Goal: Task Accomplishment & Management: Use online tool/utility

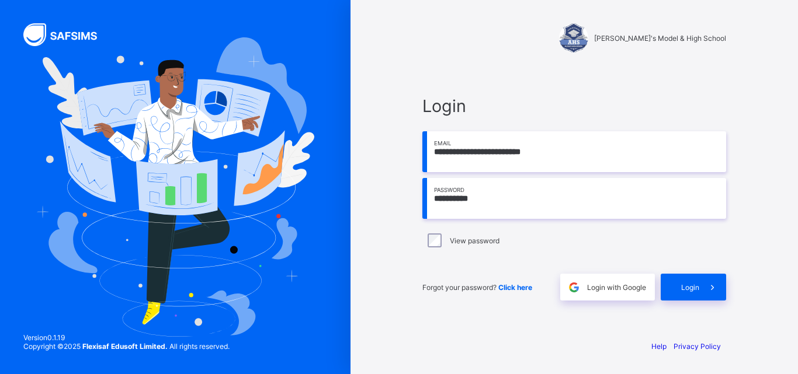
click at [448, 261] on div "**********" at bounding box center [574, 198] width 304 height 205
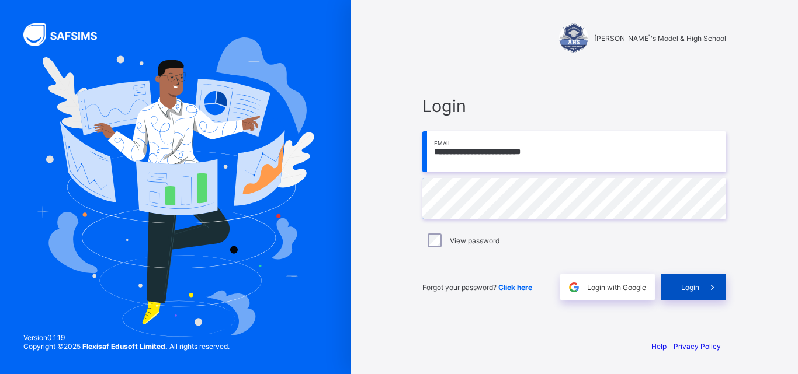
click at [689, 286] on span "Login" at bounding box center [690, 287] width 18 height 9
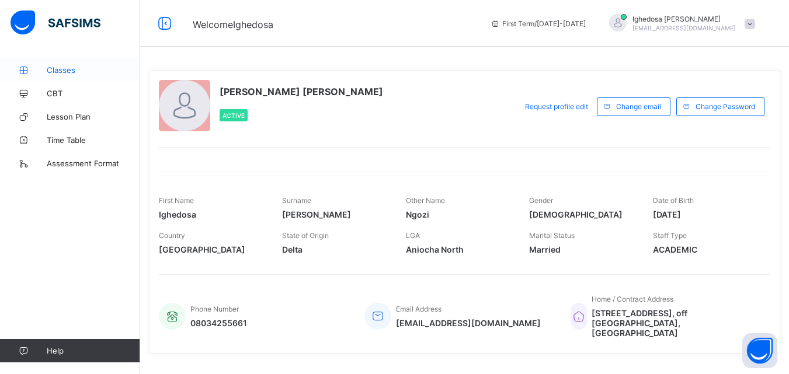
click at [68, 70] on span "Classes" at bounding box center [93, 69] width 93 height 9
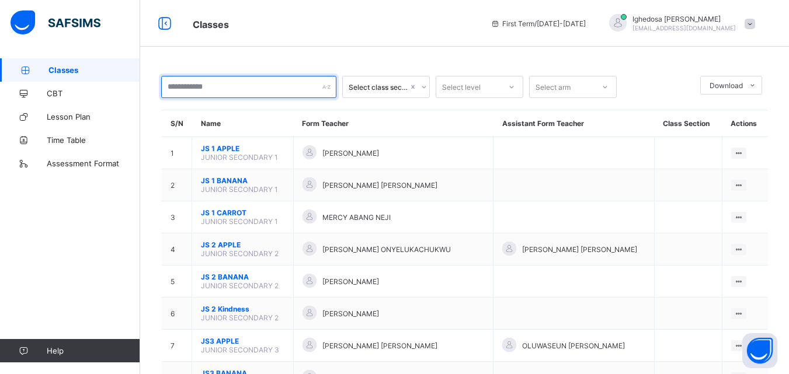
click at [327, 86] on div at bounding box center [248, 87] width 175 height 22
type input "*"
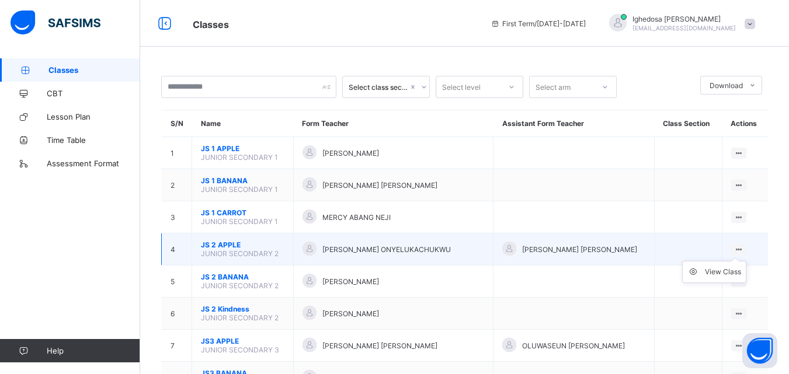
click at [747, 261] on ul "View Class" at bounding box center [714, 272] width 64 height 22
click at [731, 272] on div "View Class" at bounding box center [723, 272] width 36 height 12
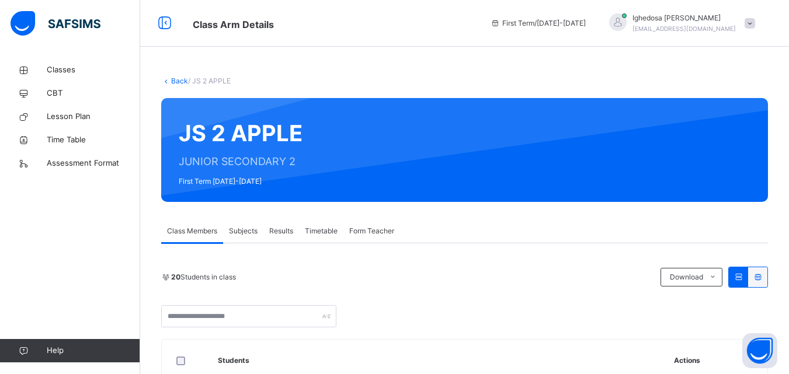
click at [245, 231] on span "Subjects" at bounding box center [243, 231] width 29 height 11
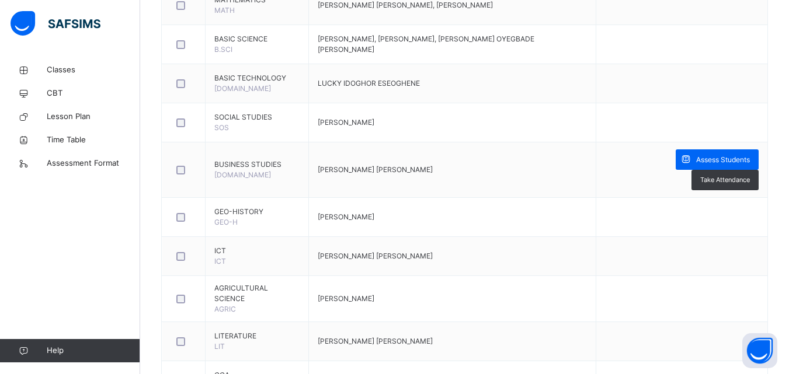
scroll to position [359, 0]
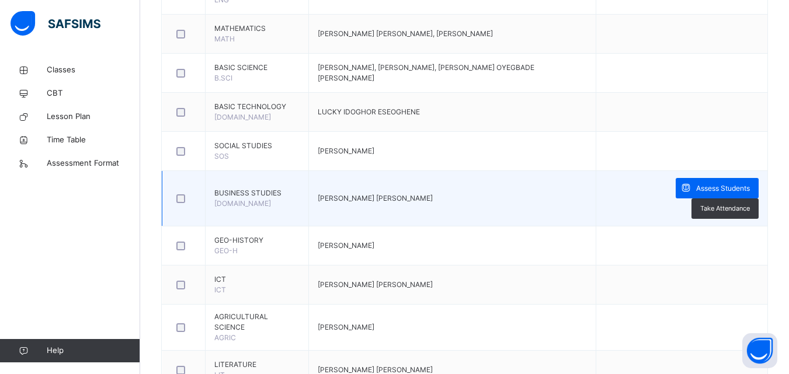
click at [459, 220] on td "[PERSON_NAME] [PERSON_NAME]" at bounding box center [452, 199] width 288 height 56
click at [647, 202] on td "Assess Students Take Attendance" at bounding box center [682, 199] width 171 height 56
click at [732, 207] on span "Take Attendance" at bounding box center [725, 209] width 50 height 10
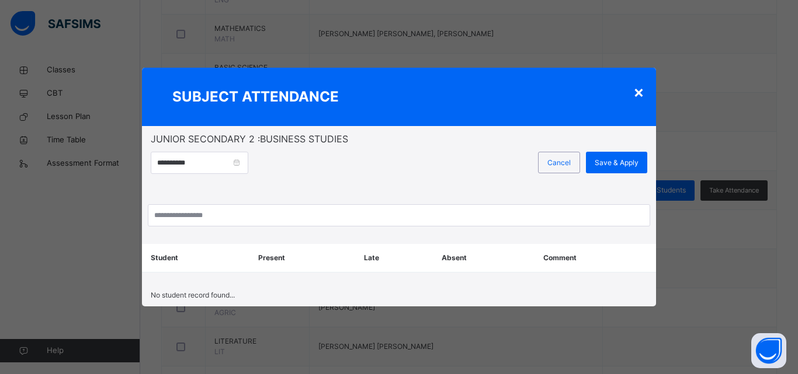
click at [640, 93] on div "×" at bounding box center [638, 91] width 11 height 25
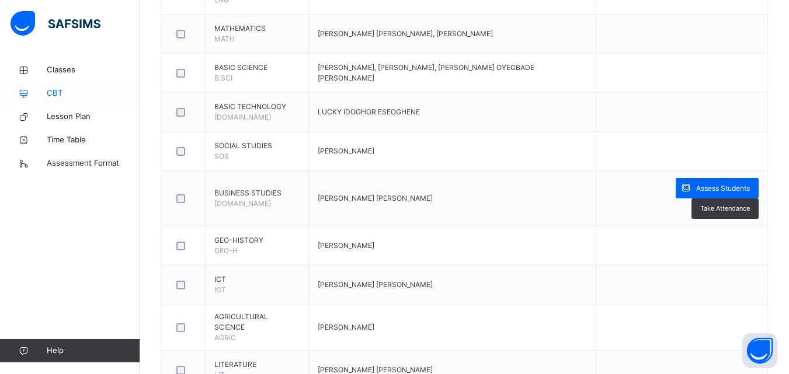
click at [59, 96] on span "CBT" at bounding box center [93, 94] width 93 height 12
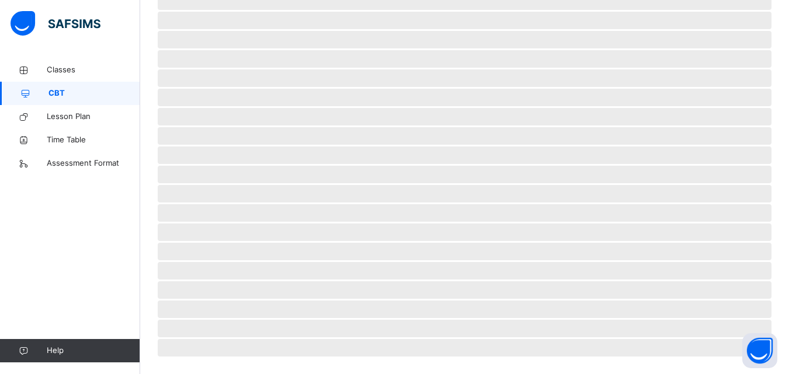
scroll to position [279, 0]
click at [59, 96] on span "CBT" at bounding box center [94, 94] width 92 height 12
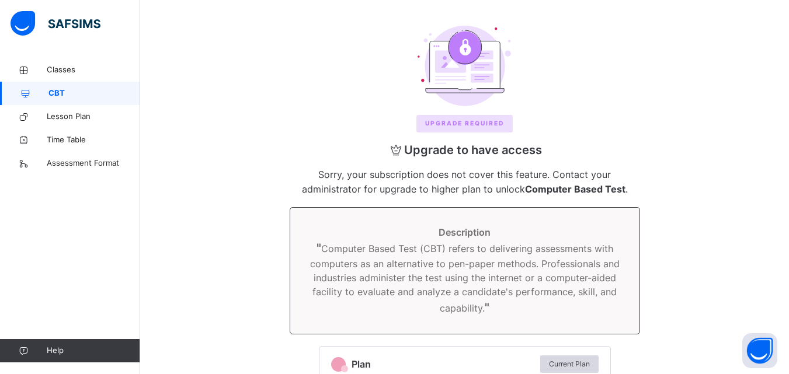
scroll to position [137, 0]
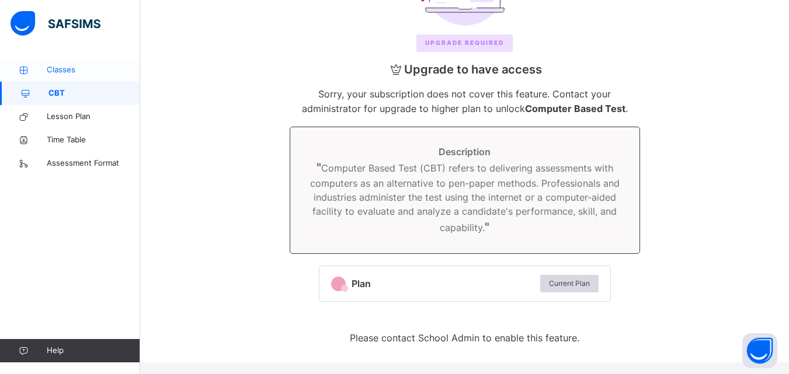
click at [67, 70] on span "Classes" at bounding box center [93, 70] width 93 height 12
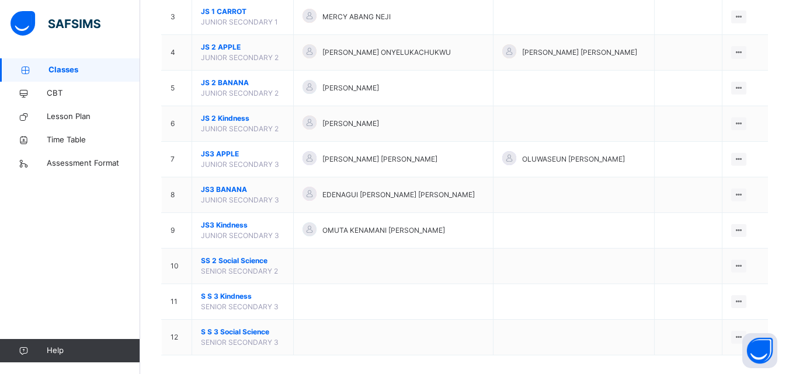
scroll to position [221, 0]
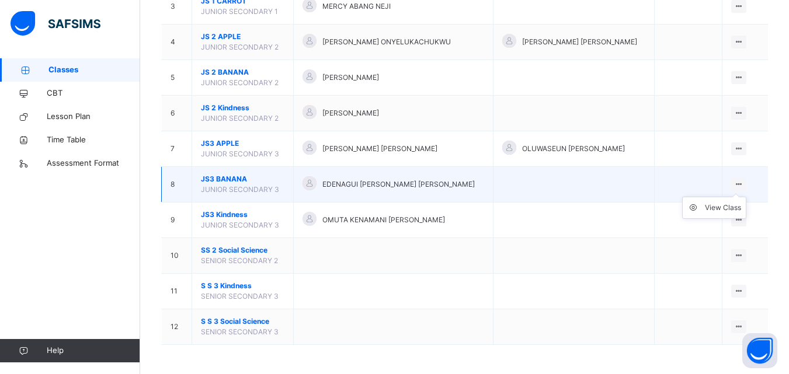
click at [747, 197] on ul "View Class" at bounding box center [714, 208] width 64 height 22
click at [744, 185] on icon at bounding box center [739, 184] width 10 height 9
click at [734, 210] on div "View Class" at bounding box center [723, 208] width 36 height 12
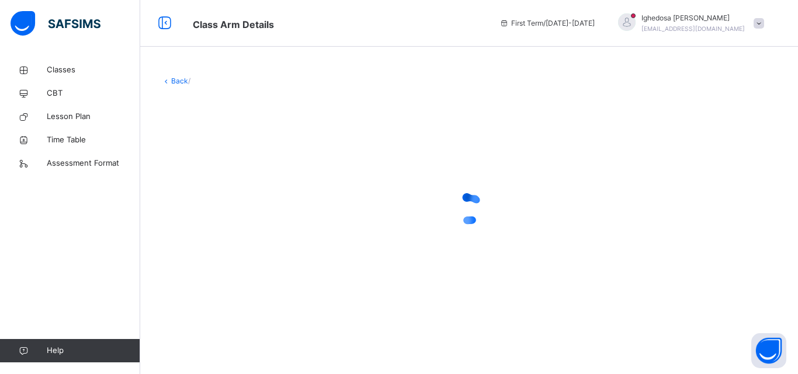
click at [734, 210] on div at bounding box center [469, 209] width 616 height 47
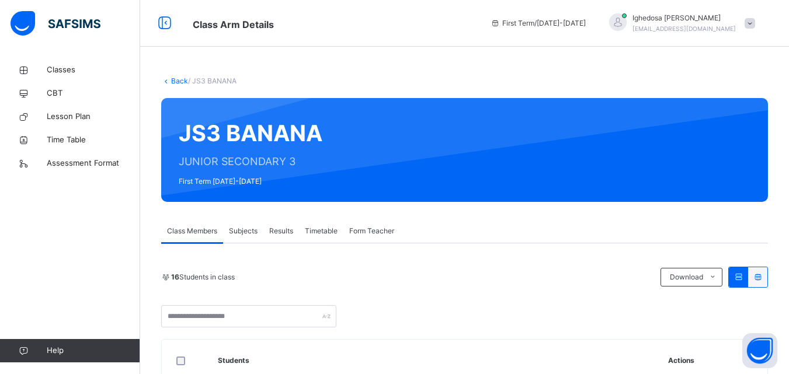
click at [245, 229] on span "Subjects" at bounding box center [243, 231] width 29 height 11
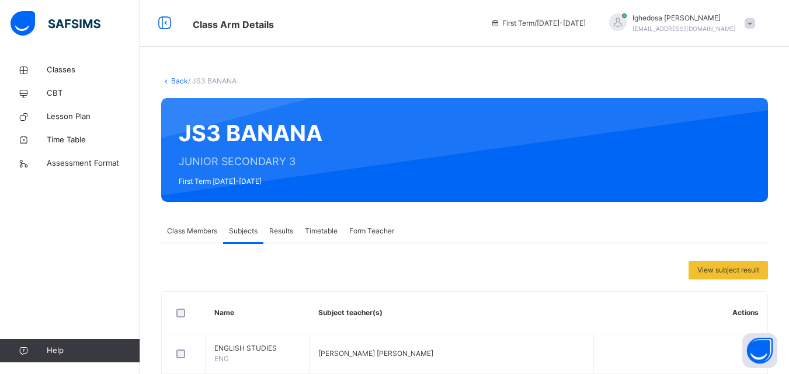
scroll to position [327, 0]
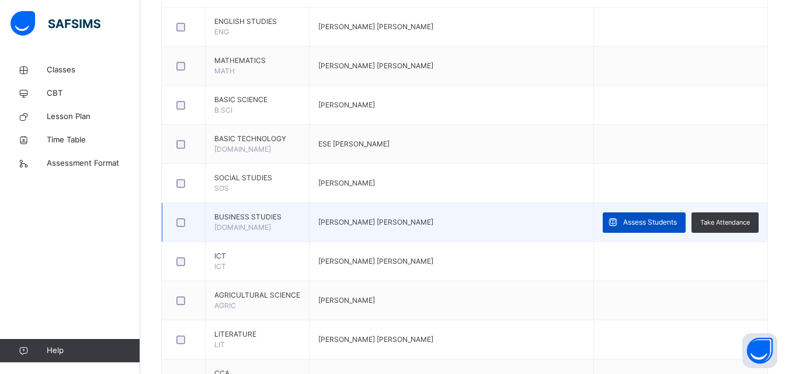
click at [650, 223] on span "Assess Students" at bounding box center [650, 222] width 54 height 11
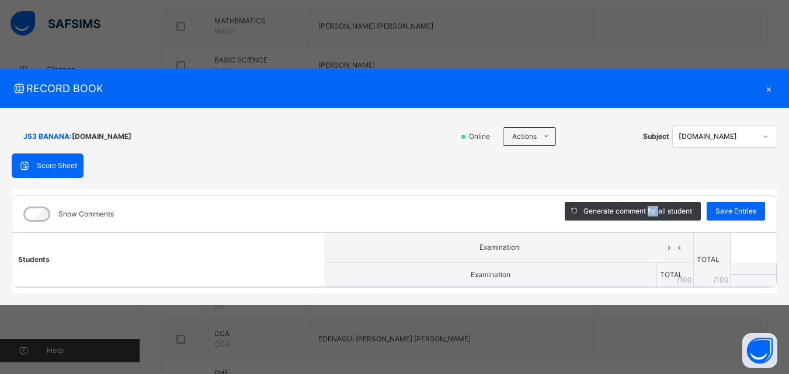
scroll to position [40, 0]
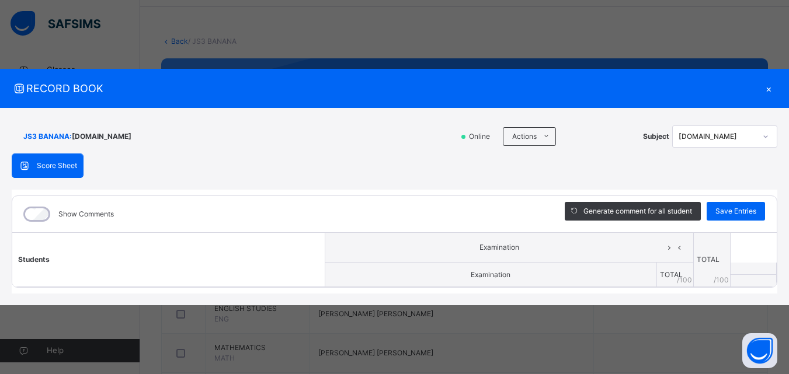
click at [768, 140] on div at bounding box center [766, 136] width 20 height 19
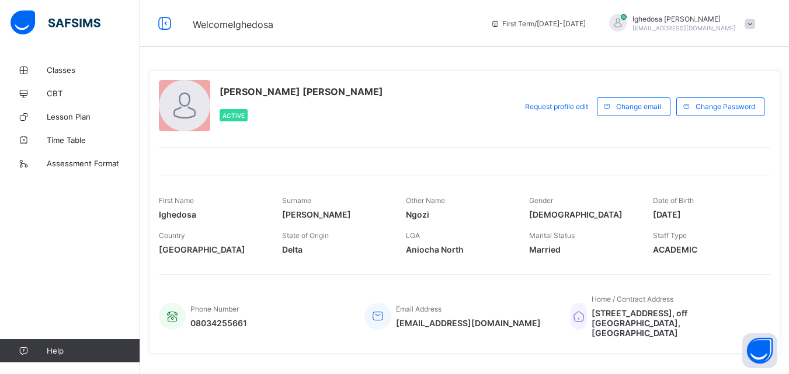
click at [68, 71] on span "Classes" at bounding box center [93, 69] width 93 height 9
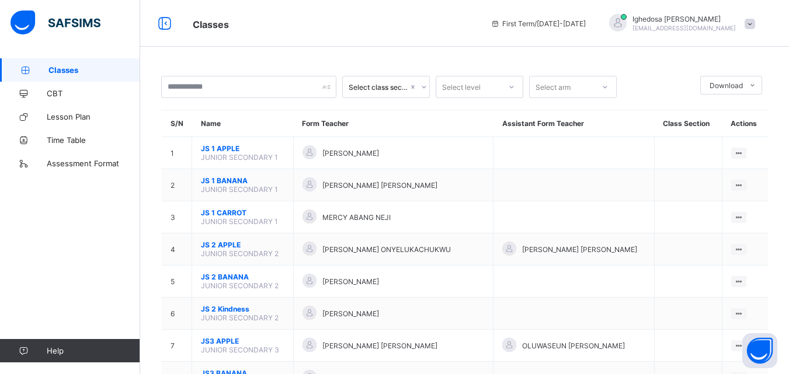
scroll to position [178, 0]
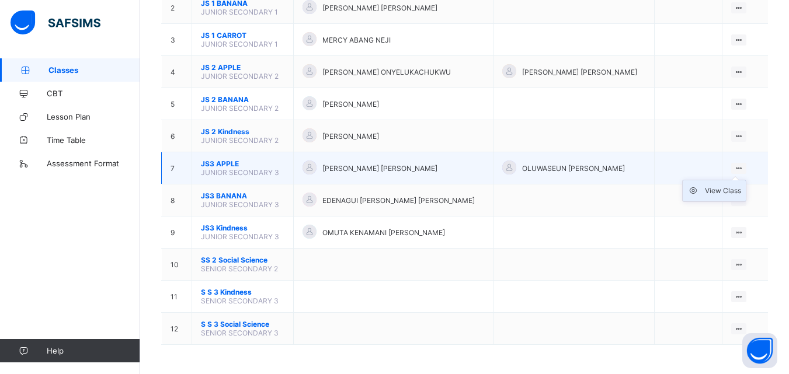
click at [726, 191] on div "View Class" at bounding box center [723, 191] width 36 height 12
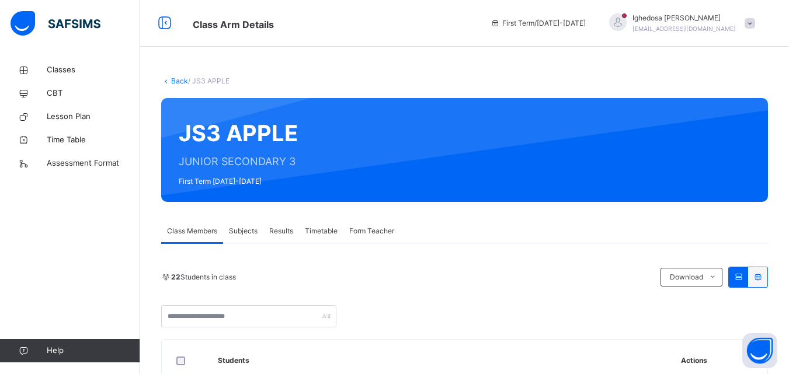
click at [203, 229] on span "Class Members" at bounding box center [192, 231] width 50 height 11
click at [246, 232] on span "Subjects" at bounding box center [243, 231] width 29 height 11
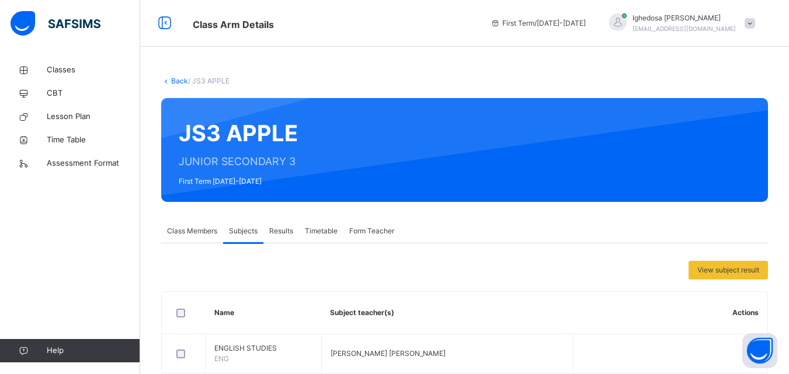
scroll to position [327, 0]
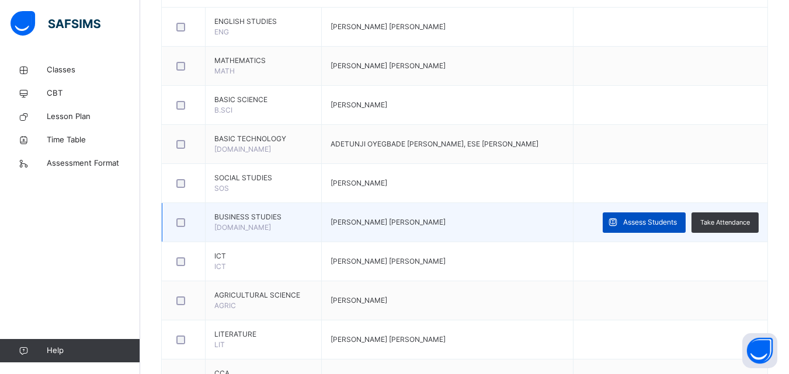
click at [645, 220] on span "Assess Students" at bounding box center [650, 222] width 54 height 11
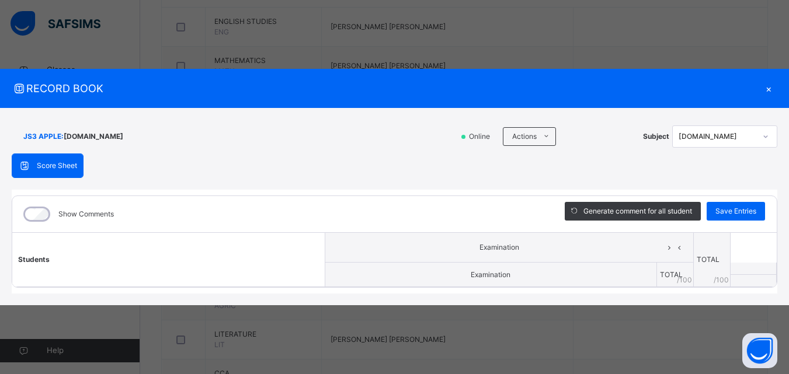
click at [769, 143] on div at bounding box center [766, 136] width 20 height 19
click at [624, 172] on div "Score Sheet Score Sheet Show Comments Generate comment for all student Save Ent…" at bounding box center [395, 224] width 766 height 140
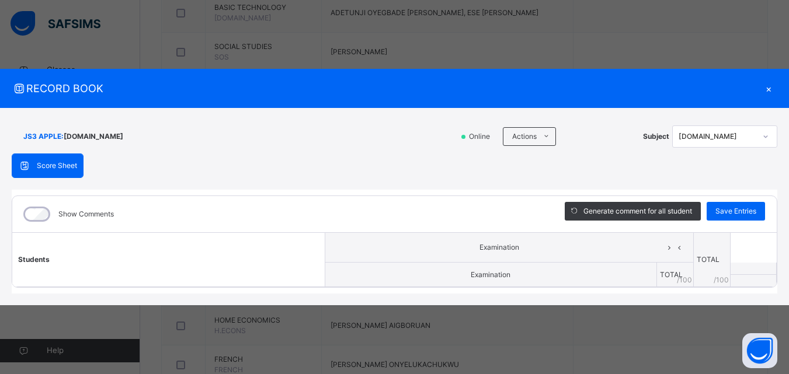
scroll to position [694, 0]
click at [671, 249] on icon at bounding box center [670, 248] width 10 height 18
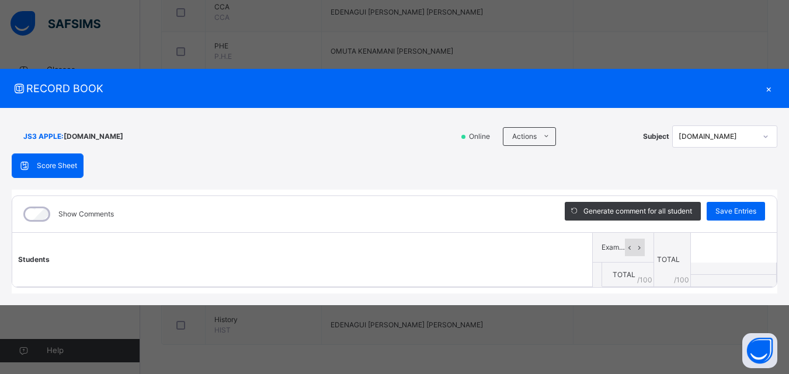
click at [641, 249] on icon at bounding box center [640, 248] width 10 height 18
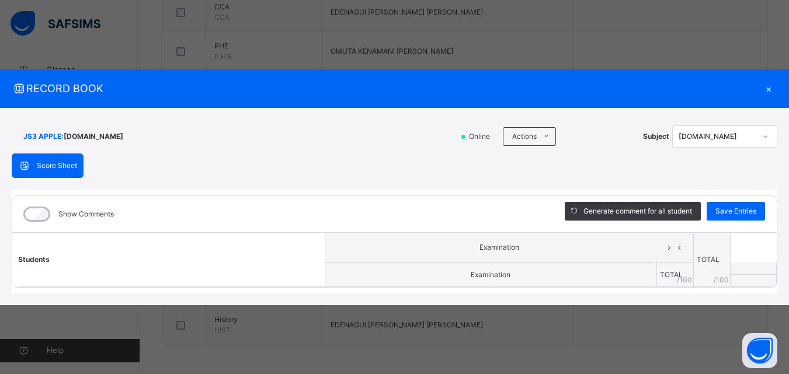
click at [34, 258] on span "Students" at bounding box center [34, 259] width 32 height 9
click at [130, 255] on th "Students" at bounding box center [168, 260] width 313 height 54
click at [768, 86] on div "×" at bounding box center [769, 89] width 18 height 16
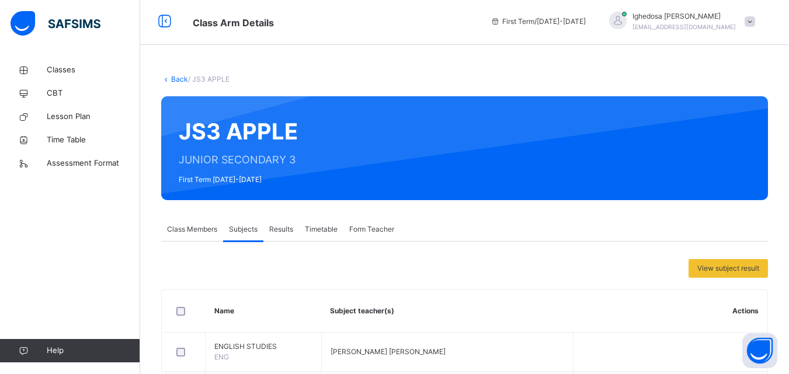
scroll to position [0, 0]
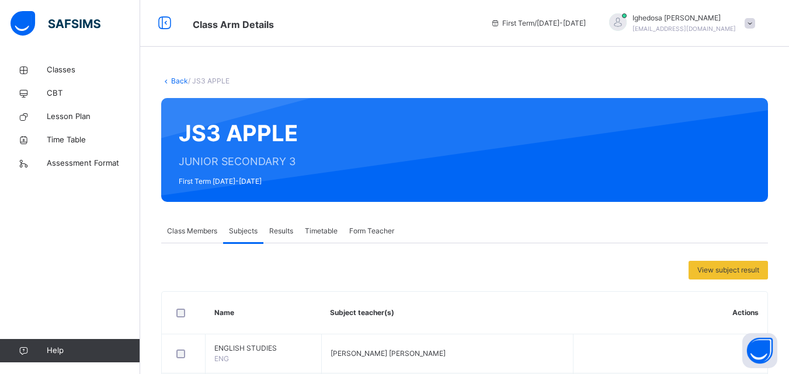
click at [277, 230] on span "Results" at bounding box center [281, 231] width 24 height 11
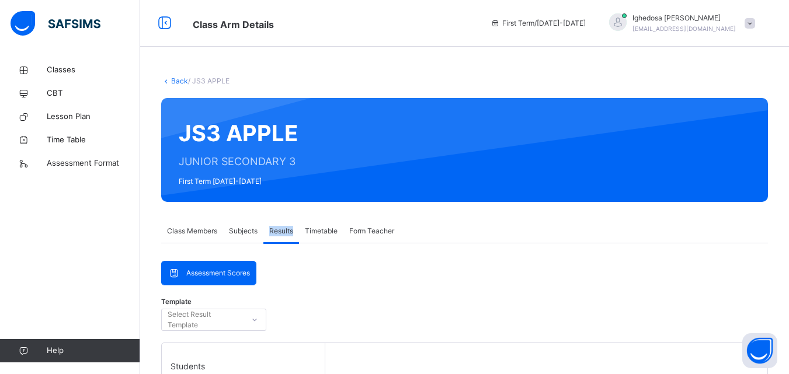
click at [277, 230] on span "Results" at bounding box center [281, 231] width 24 height 11
